Goal: Communication & Community: Participate in discussion

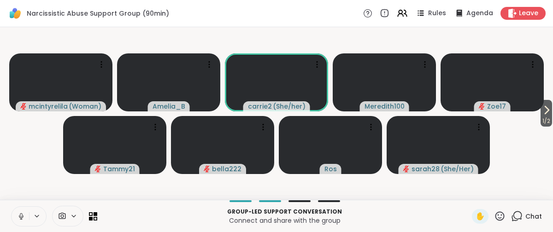
click at [511, 215] on icon at bounding box center [517, 217] width 12 height 12
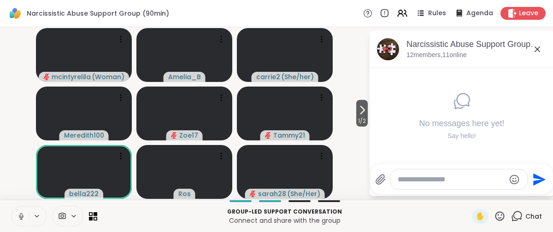
click at [538, 47] on icon at bounding box center [537, 49] width 11 height 11
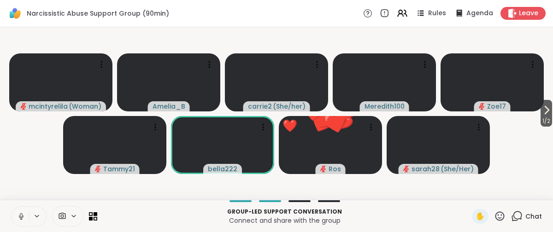
click at [494, 214] on icon at bounding box center [500, 217] width 12 height 12
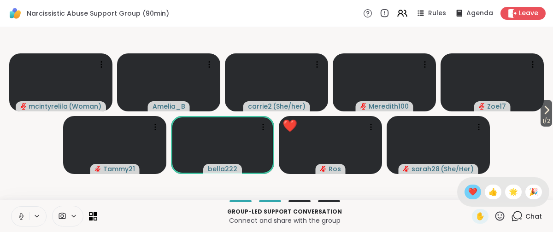
click at [468, 189] on span "❤️" at bounding box center [472, 192] width 9 height 11
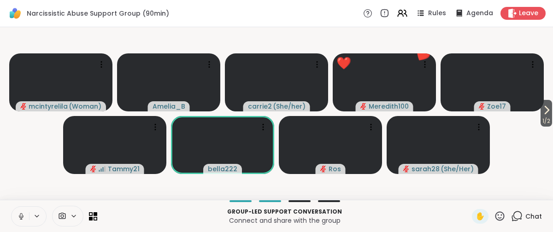
click at [20, 221] on button at bounding box center [21, 216] width 18 height 19
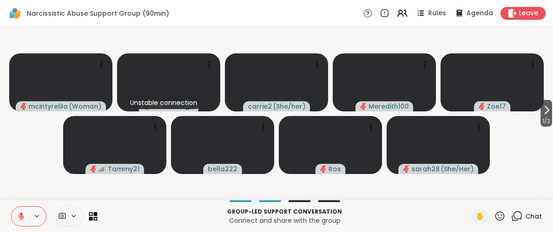
click at [22, 214] on icon at bounding box center [21, 216] width 8 height 8
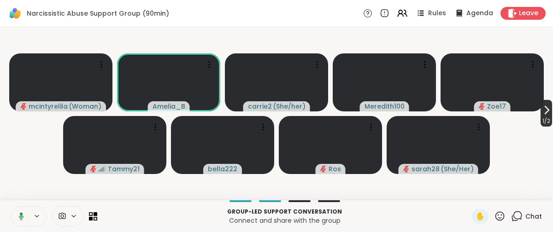
click at [544, 108] on icon at bounding box center [546, 110] width 11 height 11
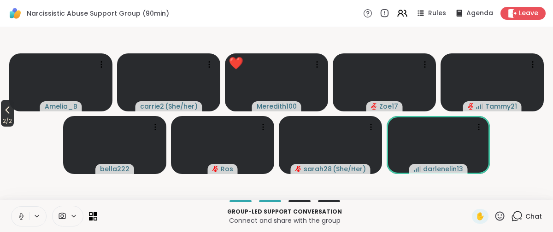
click at [8, 106] on icon at bounding box center [7, 110] width 11 height 11
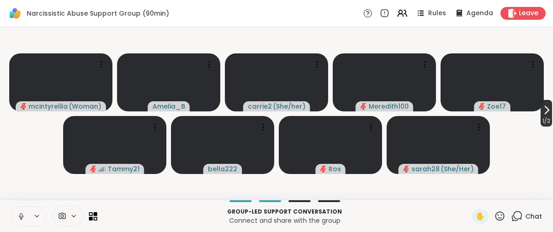
click at [543, 110] on icon at bounding box center [546, 110] width 11 height 11
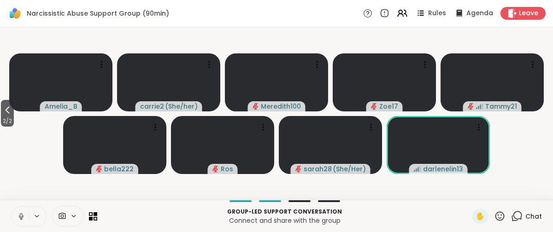
click at [20, 218] on icon at bounding box center [21, 216] width 8 height 8
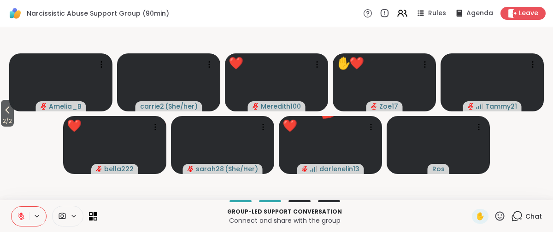
click at [494, 214] on icon at bounding box center [500, 217] width 12 height 12
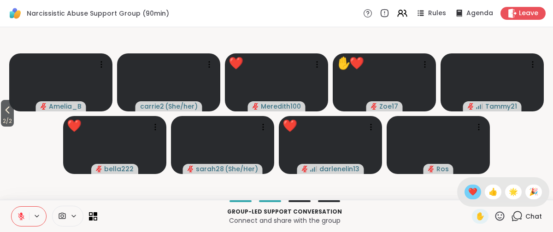
click at [468, 189] on span "❤️" at bounding box center [472, 192] width 9 height 11
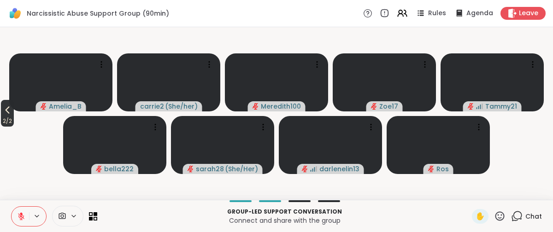
click at [8, 108] on icon at bounding box center [7, 110] width 11 height 11
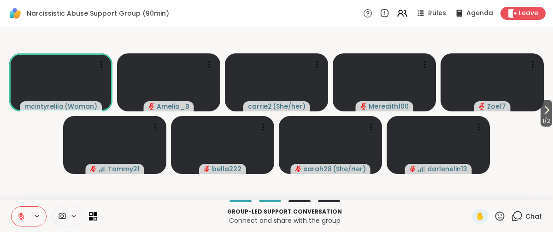
click at [22, 215] on icon at bounding box center [21, 214] width 3 height 4
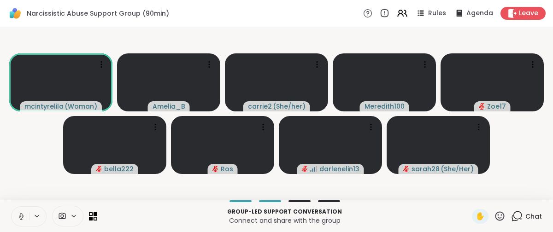
click at [21, 214] on icon at bounding box center [21, 216] width 8 height 8
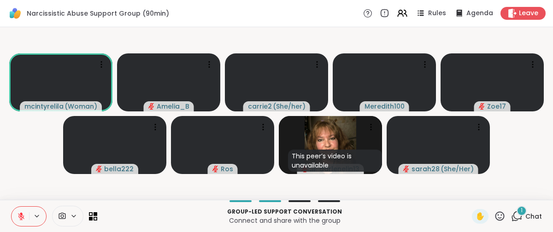
click at [21, 215] on icon at bounding box center [21, 214] width 3 height 4
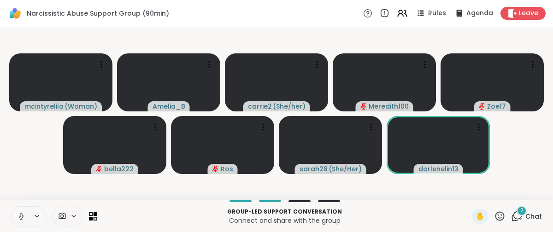
click at [21, 213] on icon at bounding box center [21, 215] width 2 height 4
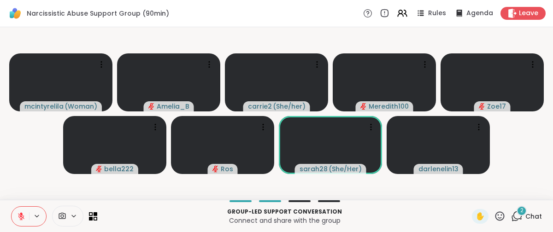
click at [21, 214] on icon at bounding box center [21, 214] width 3 height 4
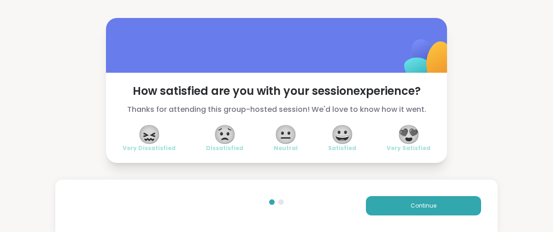
click at [341, 133] on span "😀" at bounding box center [342, 134] width 23 height 17
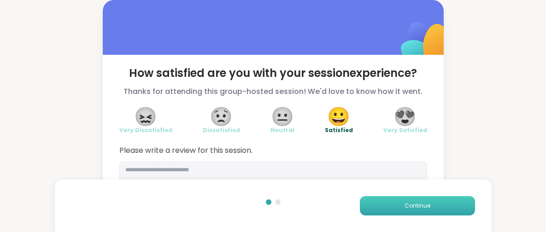
click at [405, 207] on span "Continue" at bounding box center [418, 206] width 26 height 8
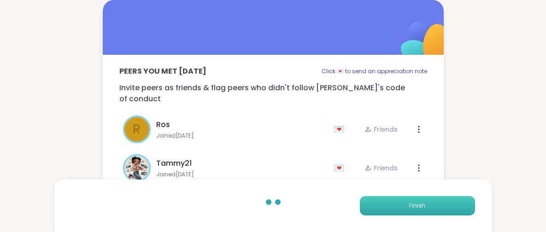
click at [404, 206] on button "Finish" at bounding box center [417, 205] width 115 height 19
